Goal: Information Seeking & Learning: Find specific page/section

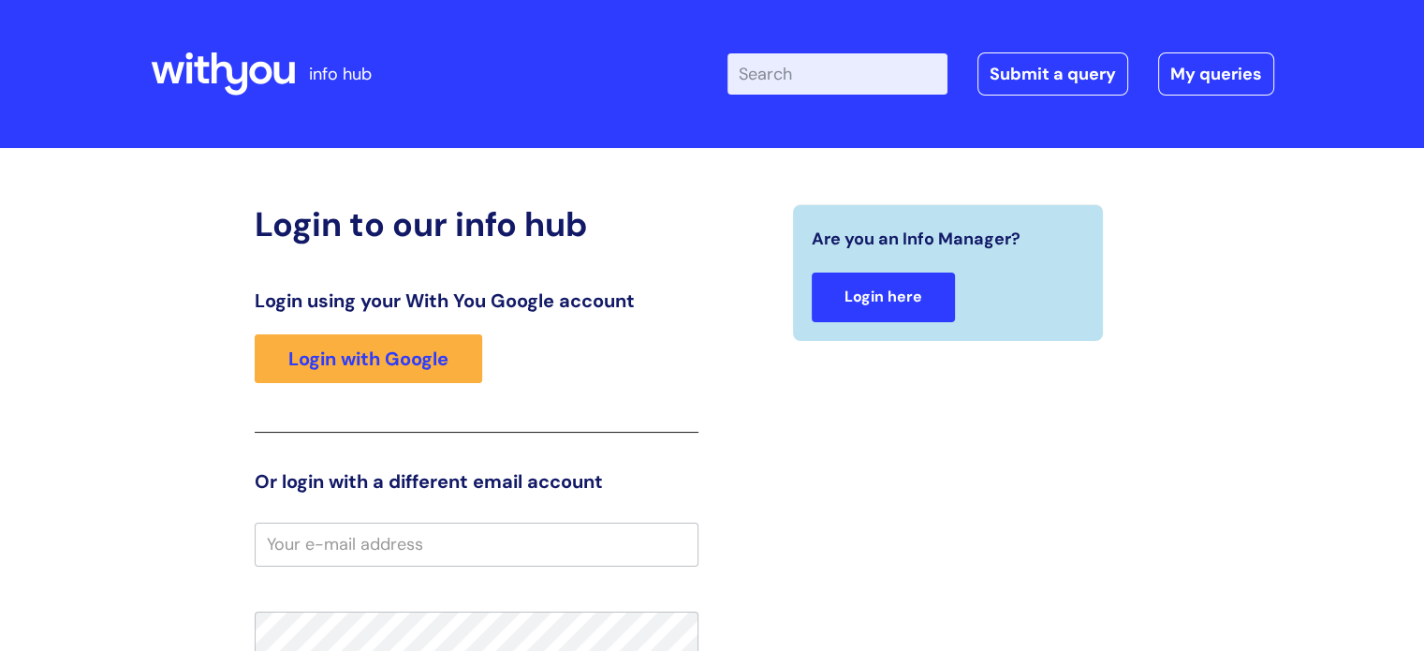
click at [900, 300] on link "Login here" at bounding box center [883, 298] width 143 height 50
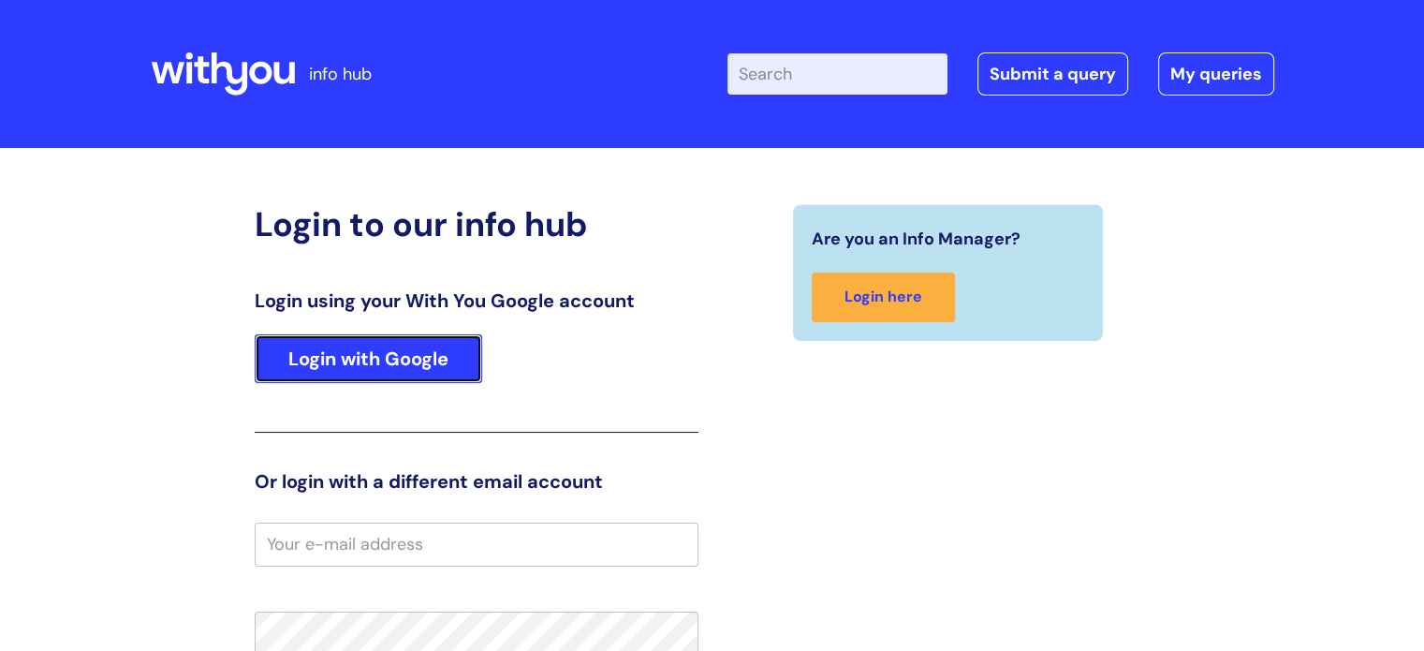
click at [417, 352] on link "Login with Google" at bounding box center [369, 358] width 228 height 49
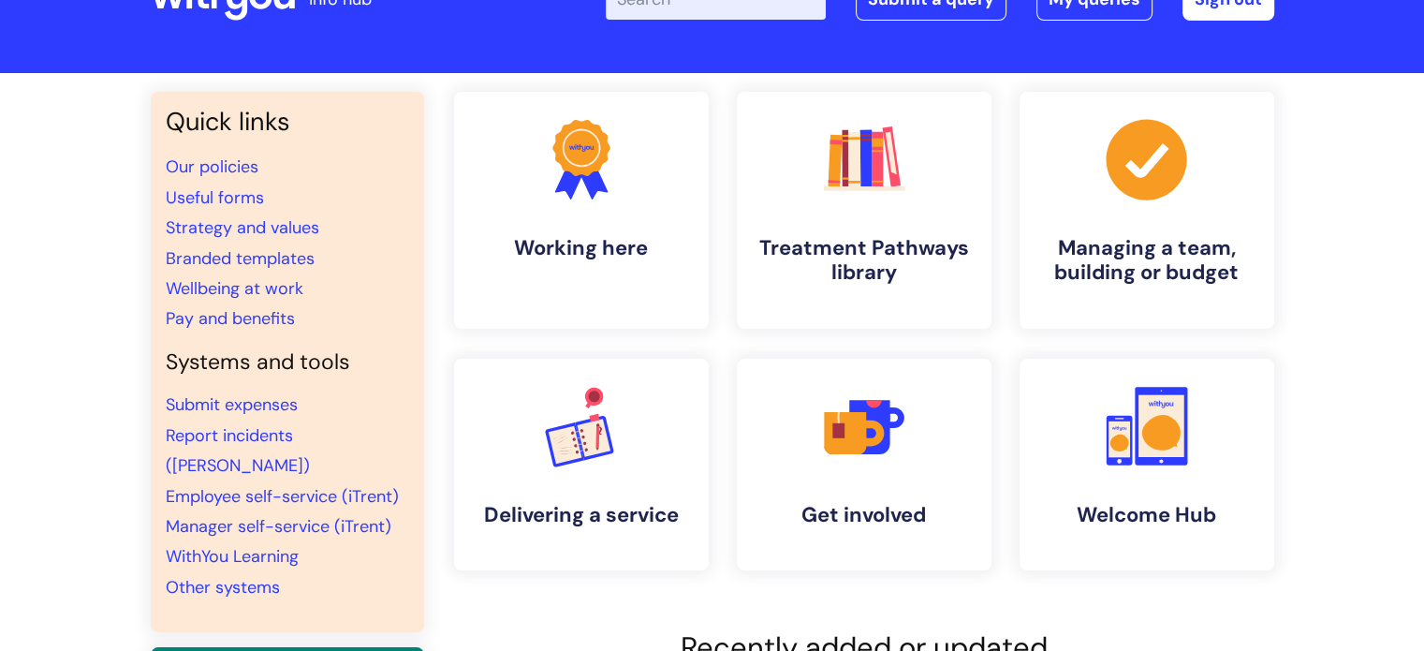
scroll to position [187, 0]
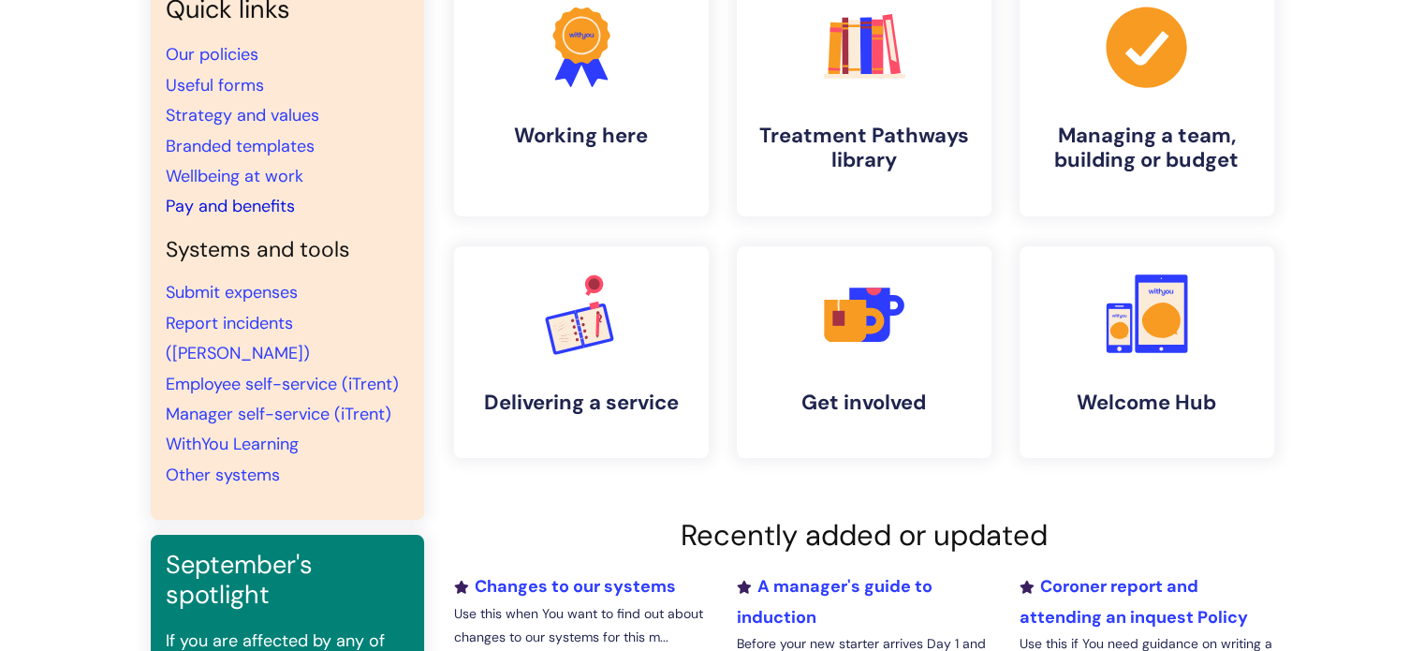
click at [166, 203] on link "Pay and benefits" at bounding box center [230, 206] width 129 height 22
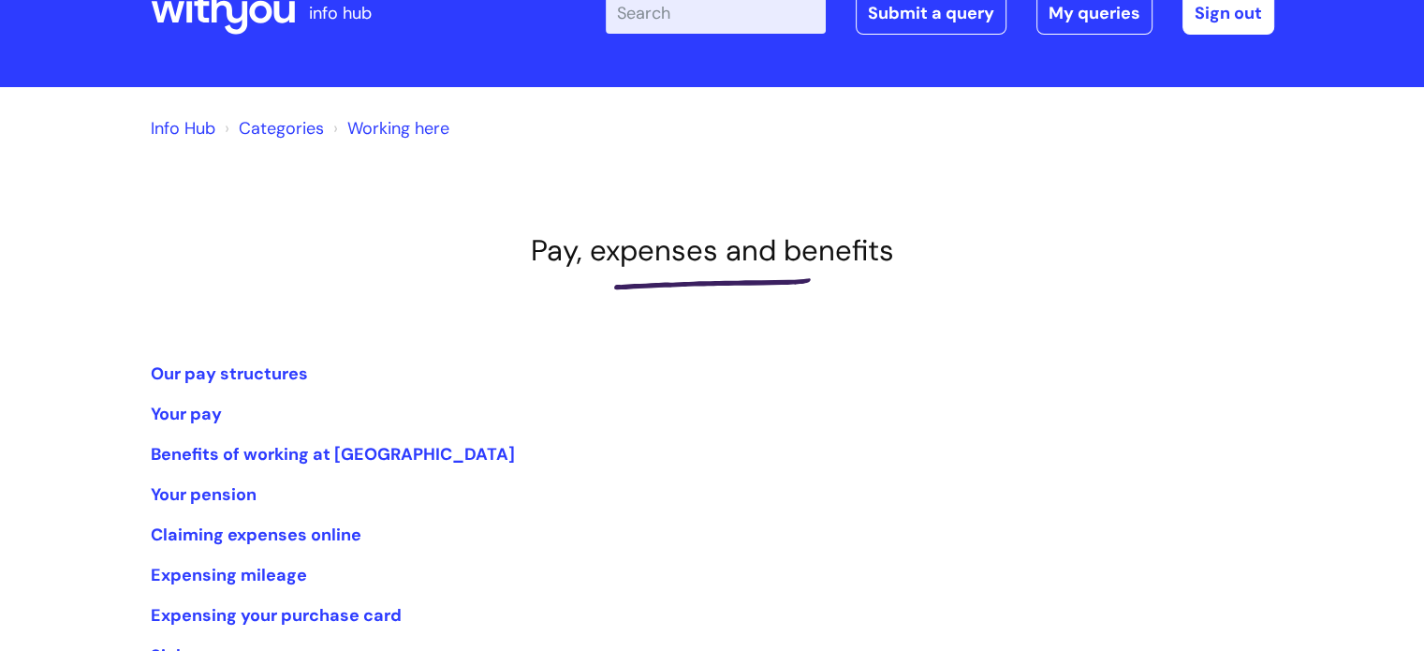
scroll to position [94, 0]
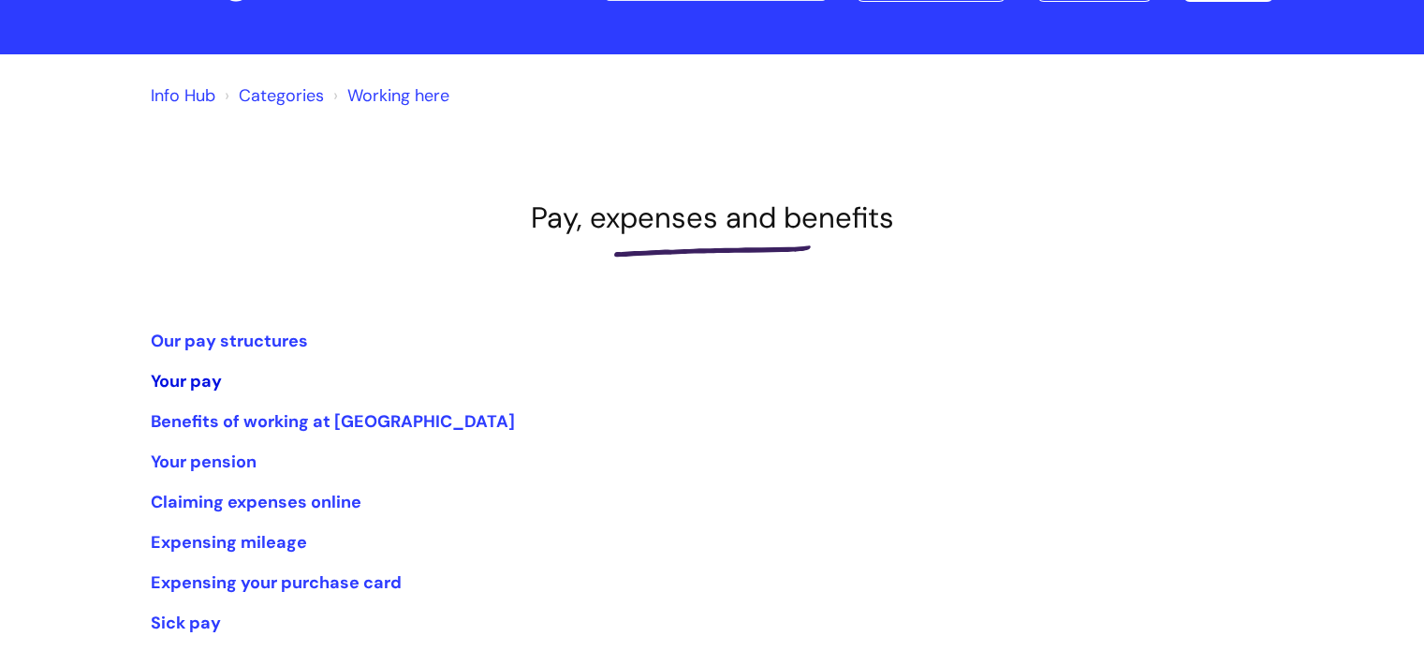
click at [183, 383] on link "Your pay" at bounding box center [186, 381] width 71 height 22
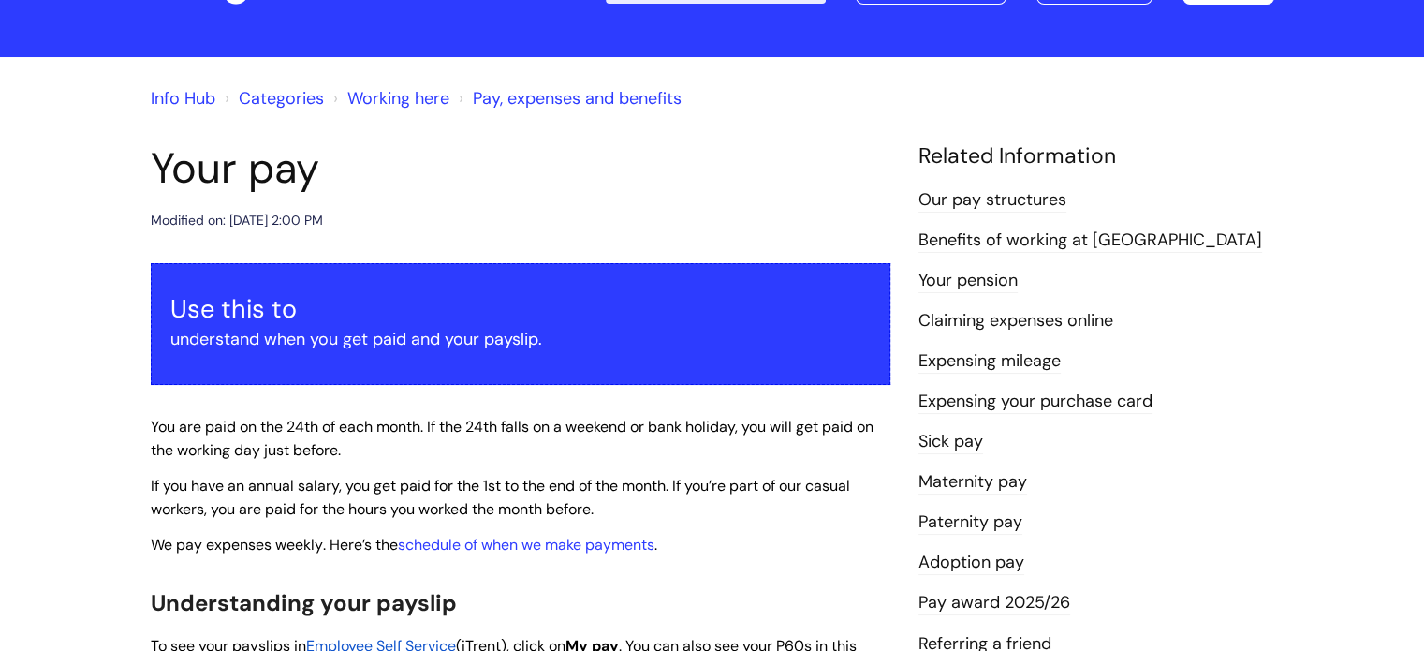
scroll to position [281, 0]
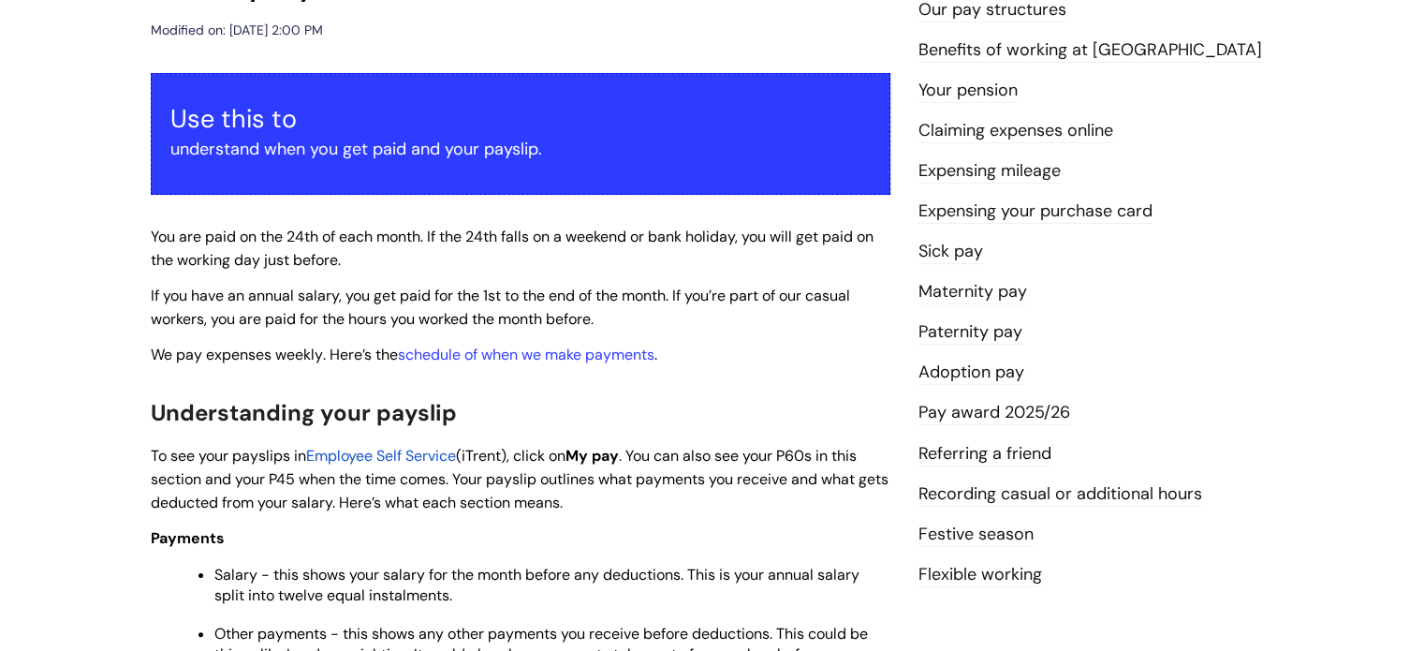
click at [415, 456] on span "Employee Self Service" at bounding box center [381, 456] width 150 height 20
